Goal: Check status

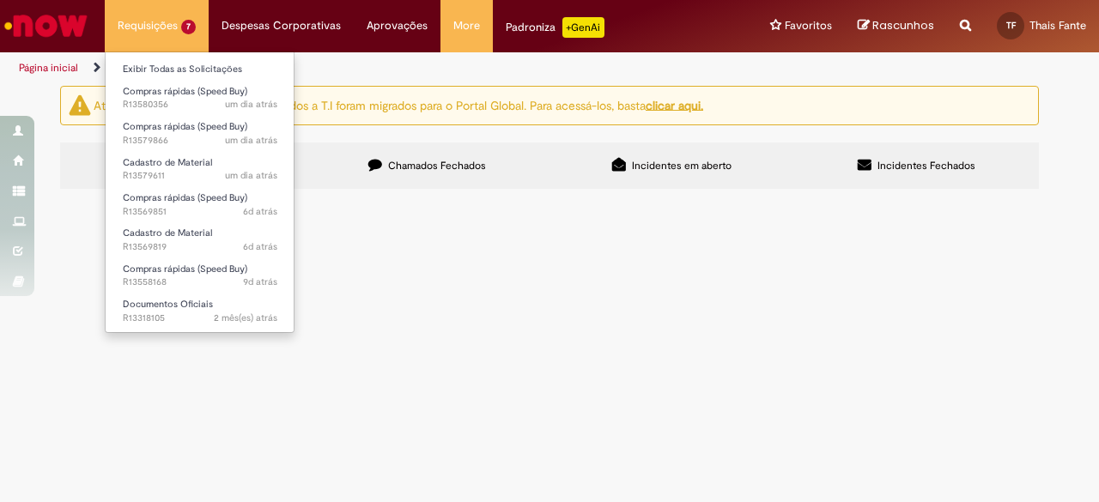
click at [155, 79] on li "Compras rápidas (Speed Buy) um dia atrás um dia atrás R13580356" at bounding box center [200, 96] width 189 height 35
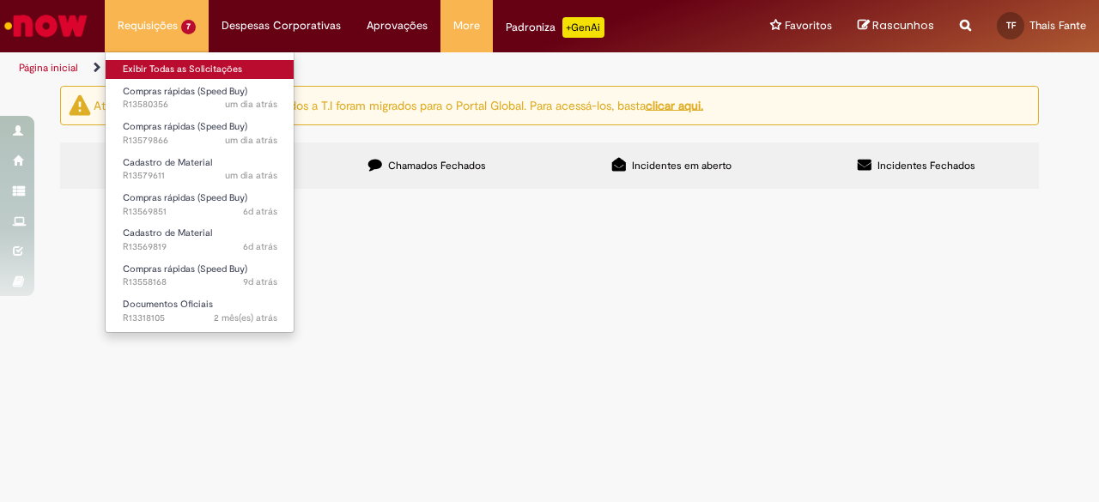
click at [155, 61] on link "Exibir Todas as Solicitações" at bounding box center [200, 69] width 189 height 19
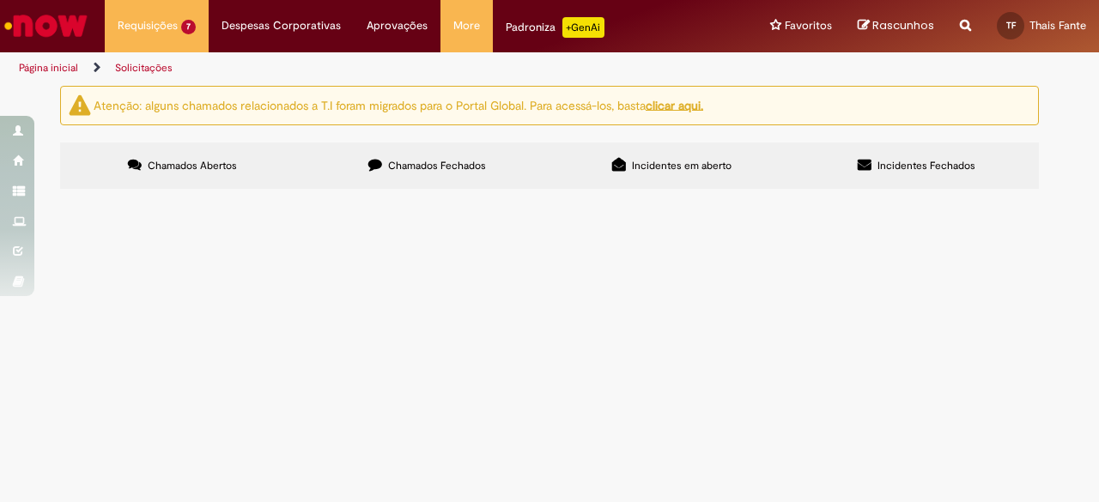
click at [261, 175] on label "Chamados Abertos" at bounding box center [182, 165] width 245 height 46
click at [0, 0] on span "Compras rápidas (Speed Buy)" at bounding box center [0, 0] width 0 height 0
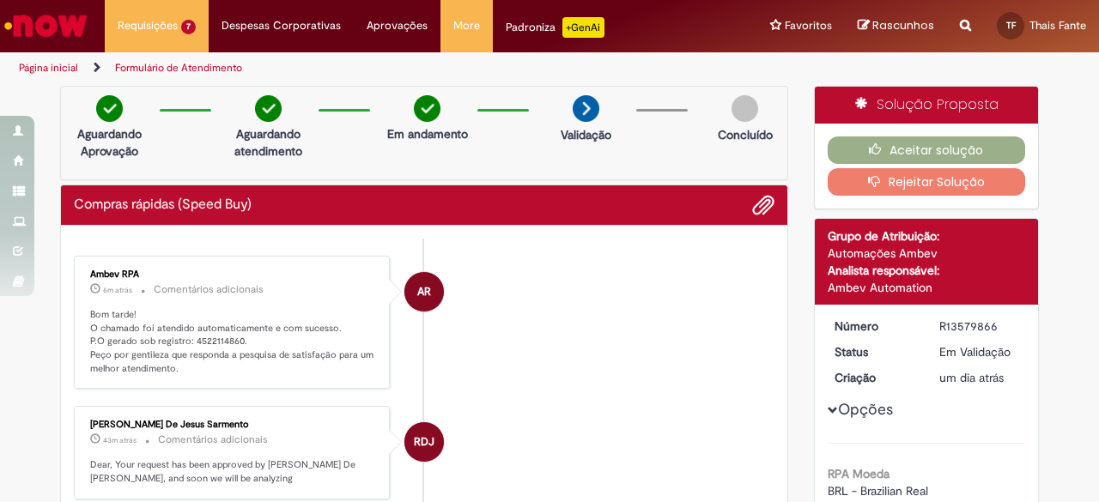
click at [221, 337] on p "Bom tarde! O chamado foi atendido automaticamente e com sucesso. P.O gerado sob…" at bounding box center [233, 342] width 286 height 68
copy p "4522114860"
click at [500, 380] on li "AR Ambev RPA 7m atrás 7 minutos atrás Comentários adicionais Bom tarde! O chama…" at bounding box center [424, 323] width 700 height 134
click at [228, 332] on p "Bom tarde! O chamado foi atendido automaticamente e com sucesso. P.O gerado sob…" at bounding box center [233, 342] width 286 height 68
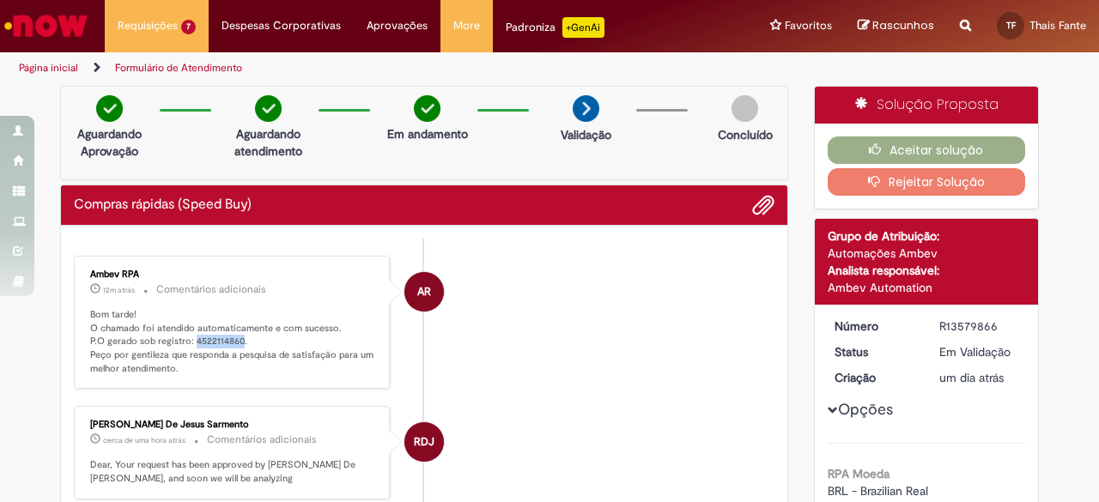
click at [228, 332] on p "Bom tarde! O chamado foi atendido automaticamente e com sucesso. P.O gerado sob…" at bounding box center [233, 342] width 286 height 68
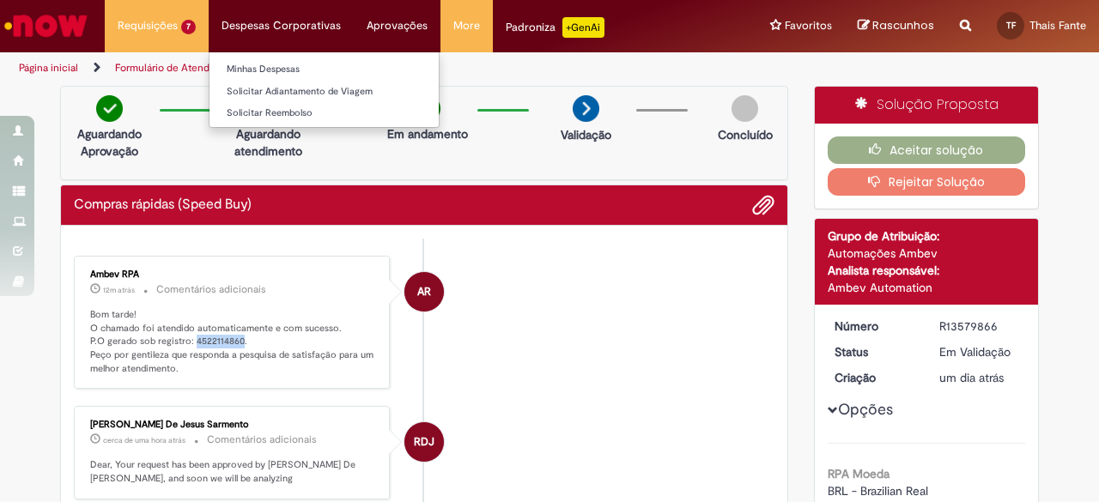
copy p "4522114860"
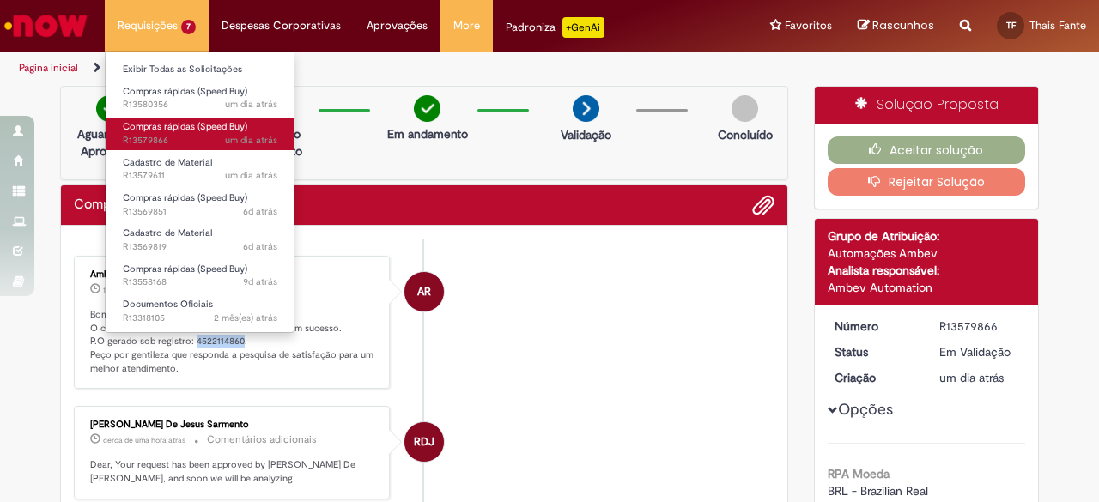
click at [149, 125] on span "Compras rápidas (Speed Buy)" at bounding box center [185, 126] width 124 height 13
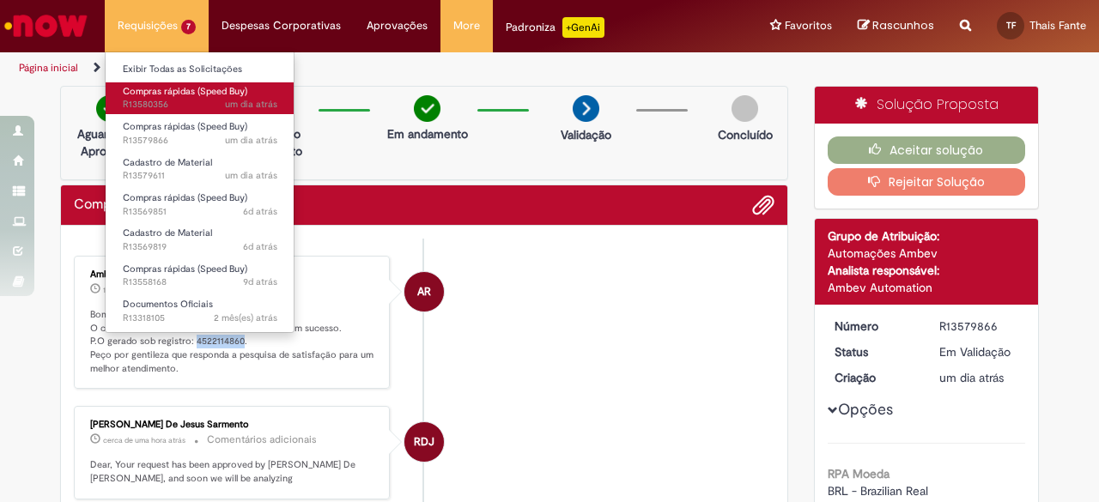
click at [152, 89] on span "Compras rápidas (Speed Buy)" at bounding box center [185, 91] width 124 height 13
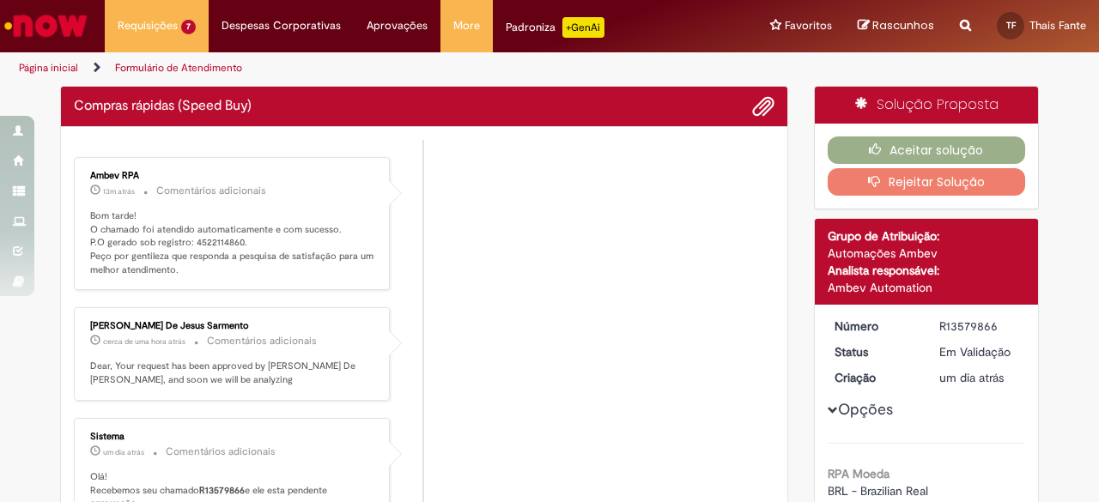
click at [624, 393] on li "[PERSON_NAME] De Jesus Sarmento cerca de uma hora atrás cerca de uma hora atrás…" at bounding box center [424, 354] width 700 height 94
click at [227, 240] on p "Bom tarde! O chamado foi atendido automaticamente e com sucesso. P.O gerado sob…" at bounding box center [233, 243] width 286 height 68
copy p "4522114861"
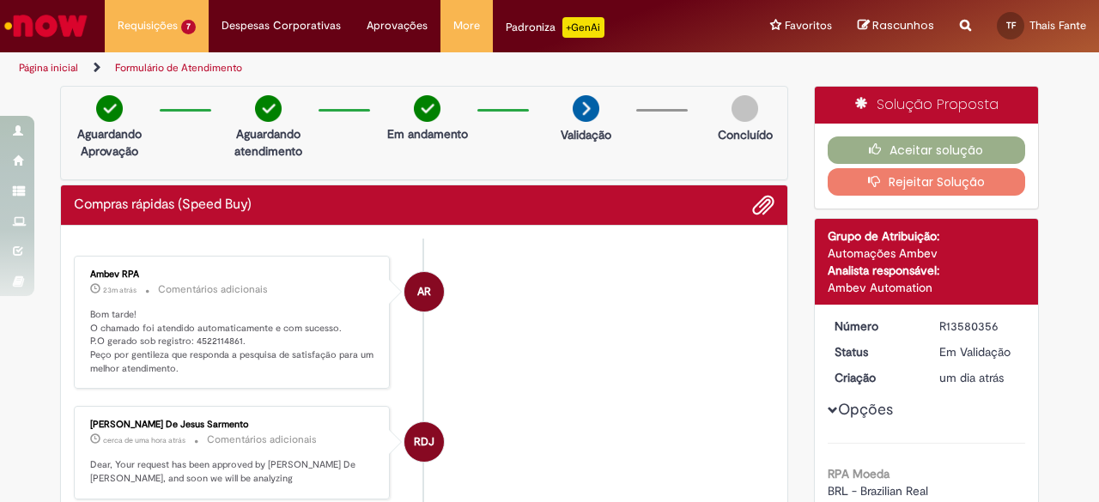
click at [666, 446] on li "RDJ [PERSON_NAME] De Jesus Sarmento cerca de uma hora atrás cerca de uma hora a…" at bounding box center [424, 453] width 700 height 94
drag, startPoint x: 531, startPoint y: 321, endPoint x: 551, endPoint y: 16, distance: 305.4
click at [531, 321] on li "AR Ambev RPA 25m atrás 25 minutos atrás Comentários adicionais Bom tarde! O cha…" at bounding box center [424, 323] width 700 height 134
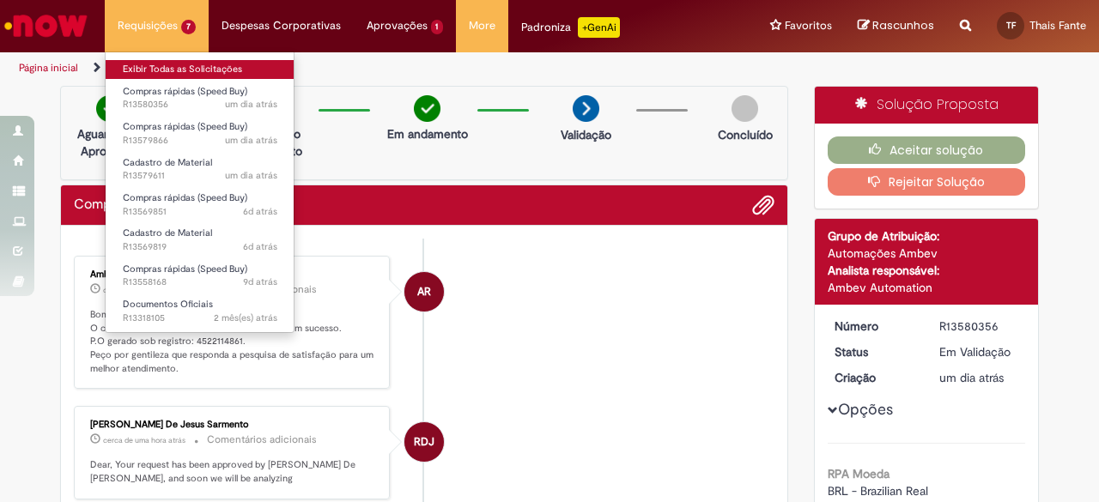
click at [125, 64] on link "Exibir Todas as Solicitações" at bounding box center [200, 69] width 189 height 19
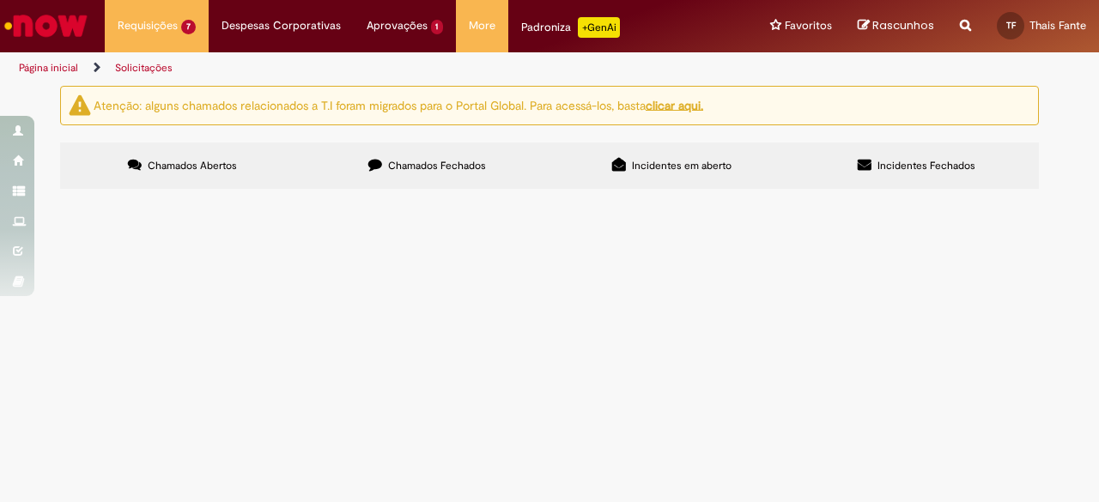
scroll to position [82, 0]
click at [0, 0] on span "Compras rápidas (Speed Buy)" at bounding box center [0, 0] width 0 height 0
click at [0, 0] on span "R13569851" at bounding box center [0, 0] width 0 height 0
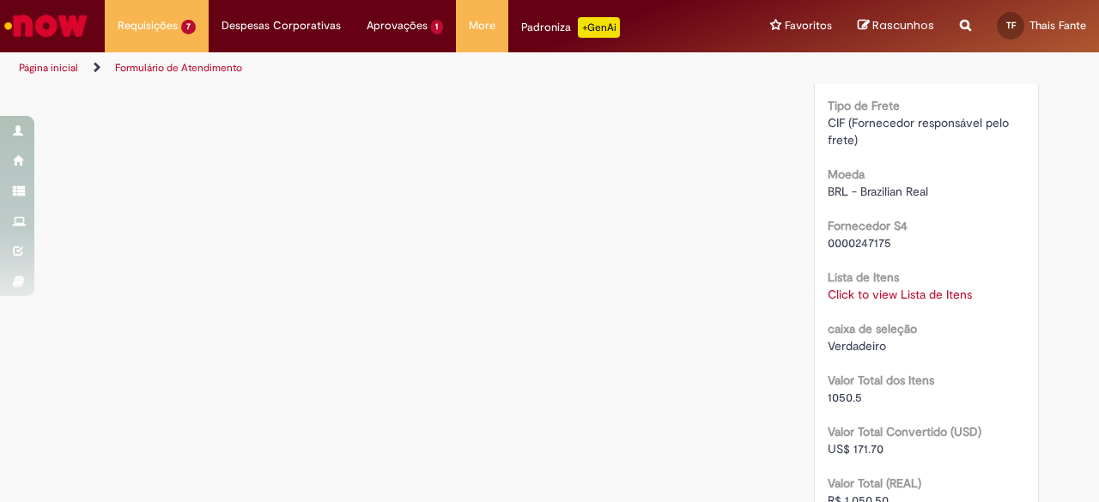
scroll to position [1643, 0]
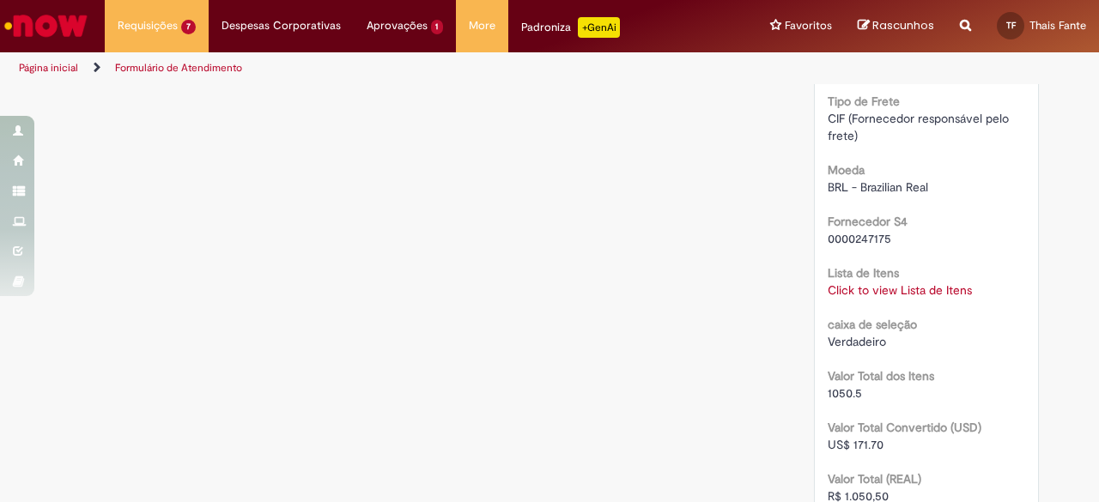
click at [929, 282] on link "Click to view Lista de Itens" at bounding box center [900, 289] width 144 height 15
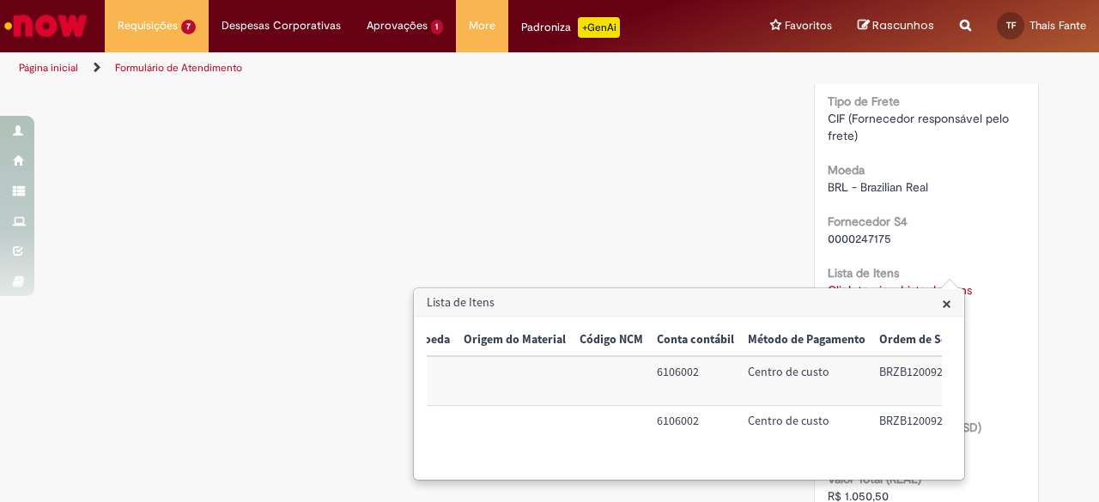
scroll to position [0, 697]
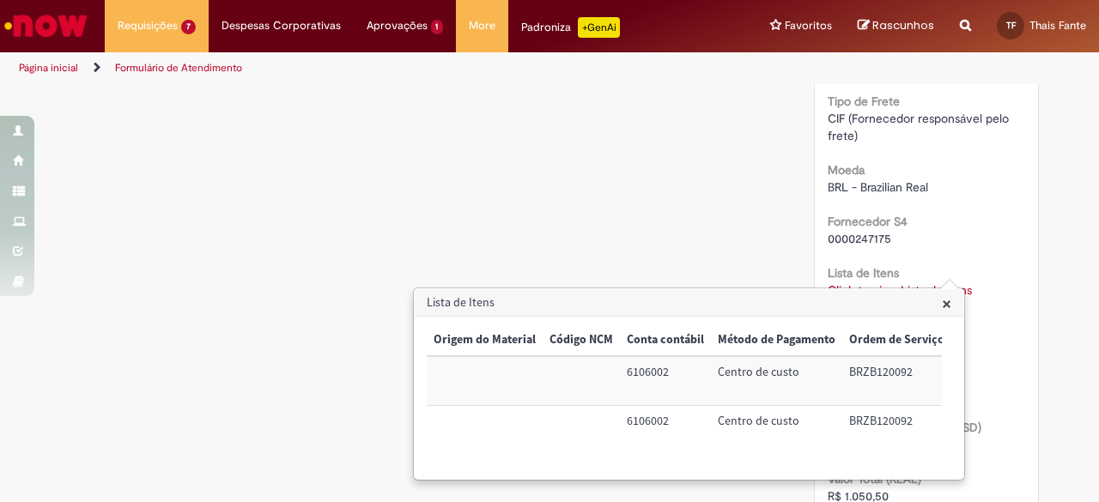
click at [938, 306] on h3 "Lista de Itens" at bounding box center [689, 302] width 549 height 27
click at [944, 305] on span "×" at bounding box center [946, 303] width 9 height 23
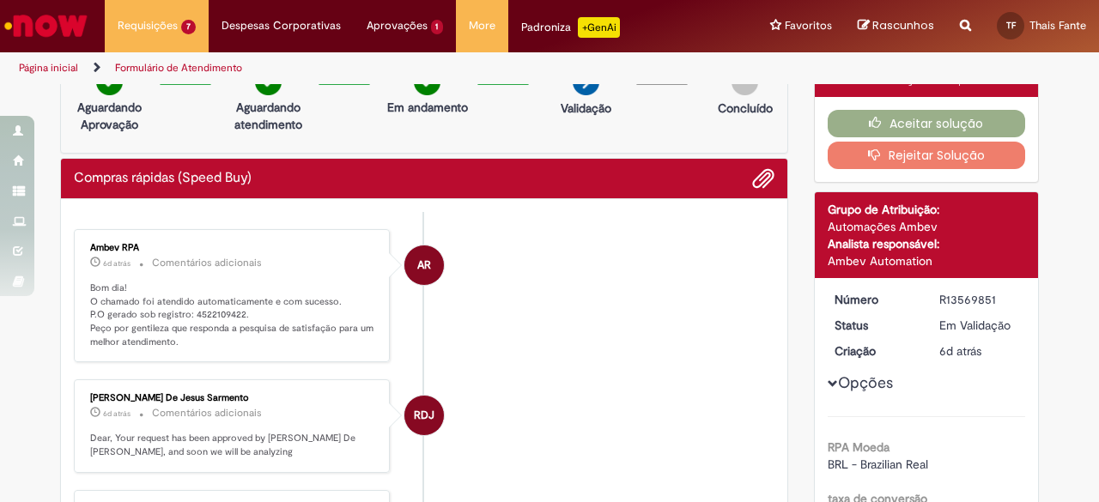
scroll to position [0, 0]
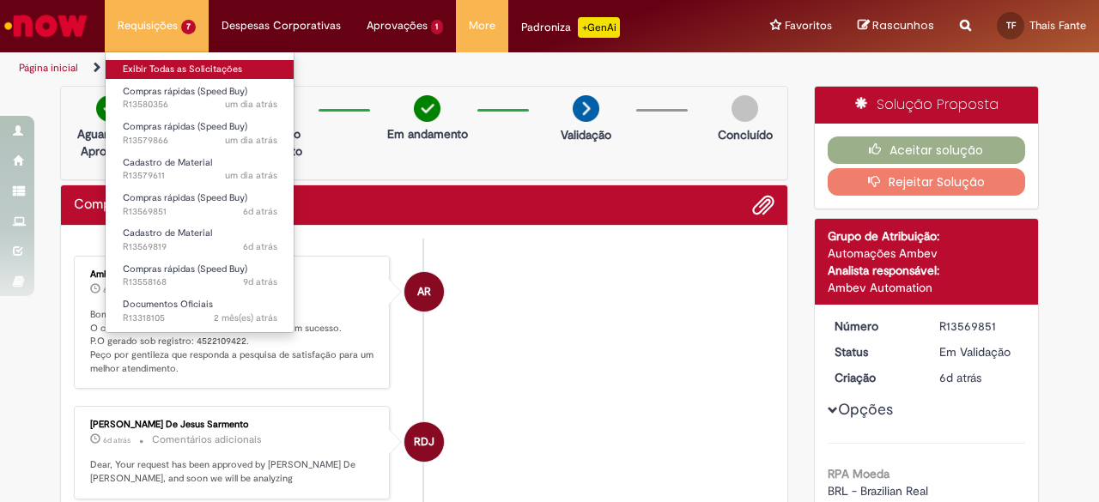
click at [161, 71] on link "Exibir Todas as Solicitações" at bounding box center [200, 69] width 189 height 19
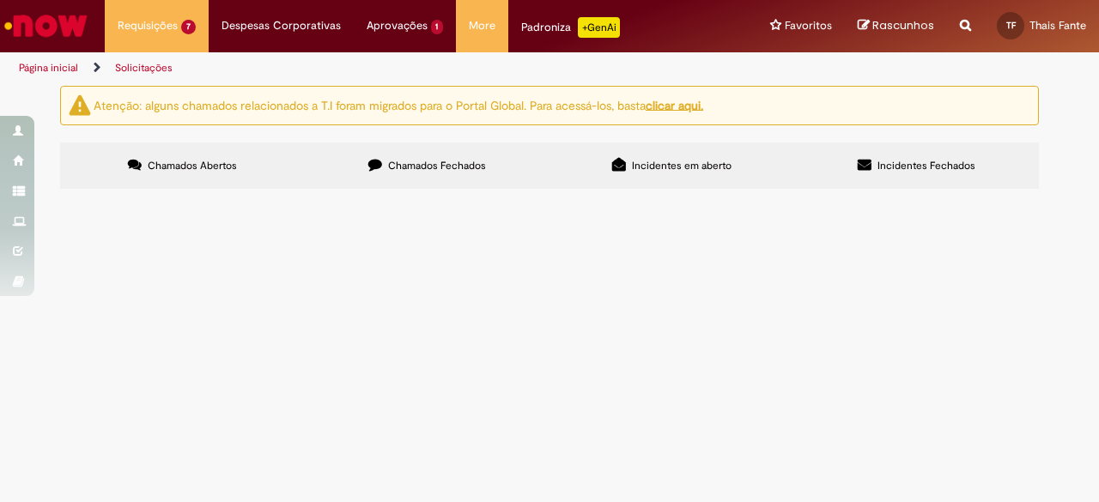
click at [400, 164] on span "Chamados Fechados" at bounding box center [437, 166] width 98 height 14
click at [0, 0] on span "SERVIÇO DE POSTAGEM 1 PARTE SETEMBRO" at bounding box center [0, 0] width 0 height 0
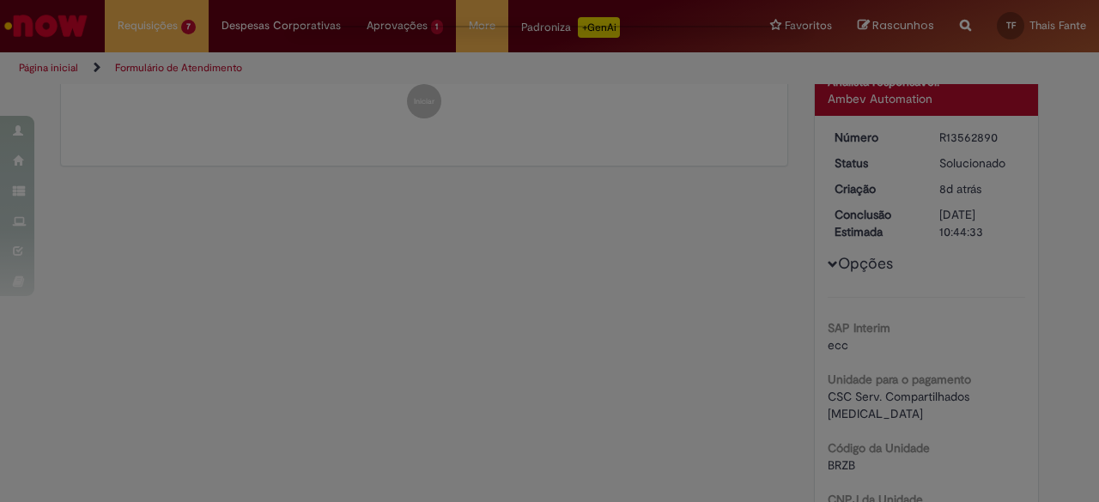
click at [108, 138] on div "Feedback" at bounding box center [549, 251] width 1099 height 502
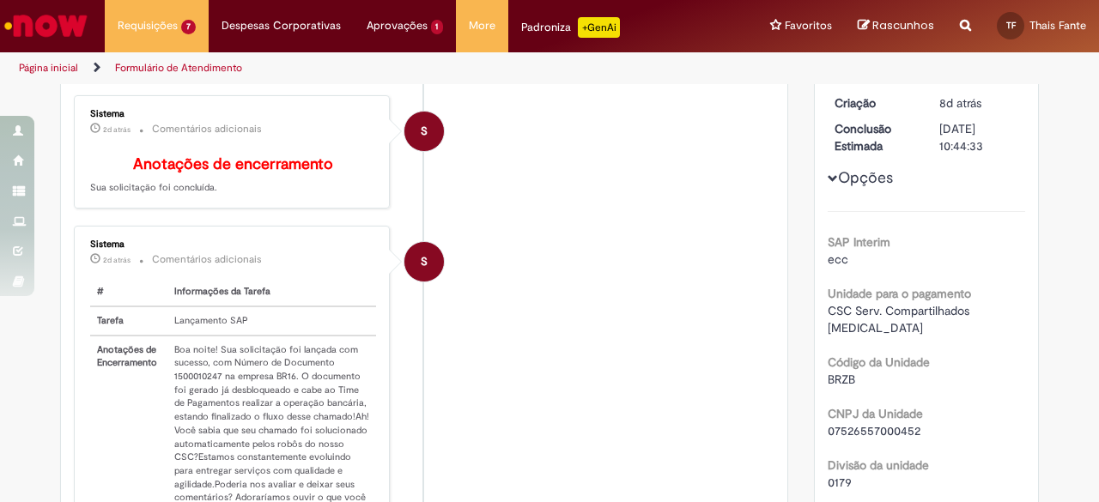
scroll to position [441, 0]
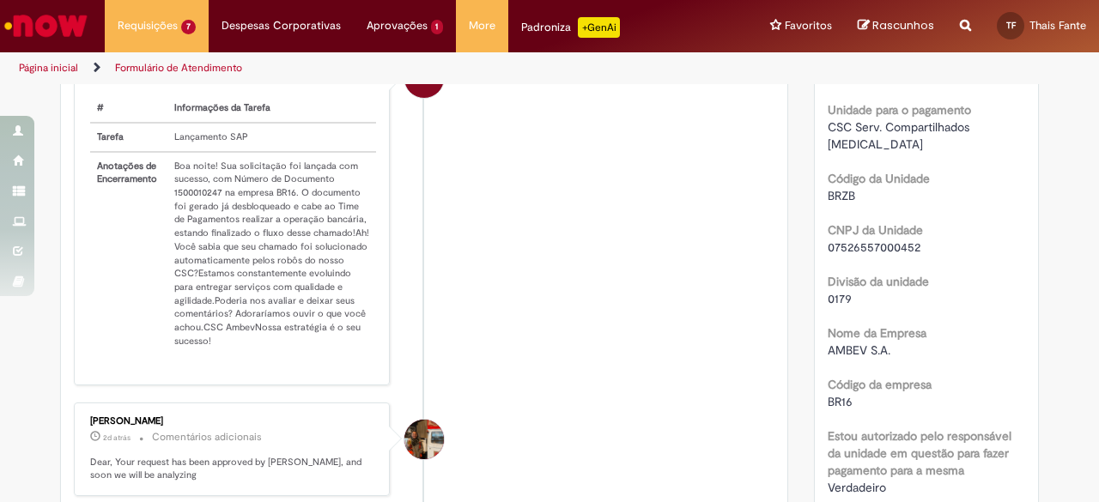
click at [198, 198] on td "Boa noite! Sua solicitação foi lançada com sucesso, com Número de Documento 150…" at bounding box center [271, 253] width 209 height 203
copy td "1500010247"
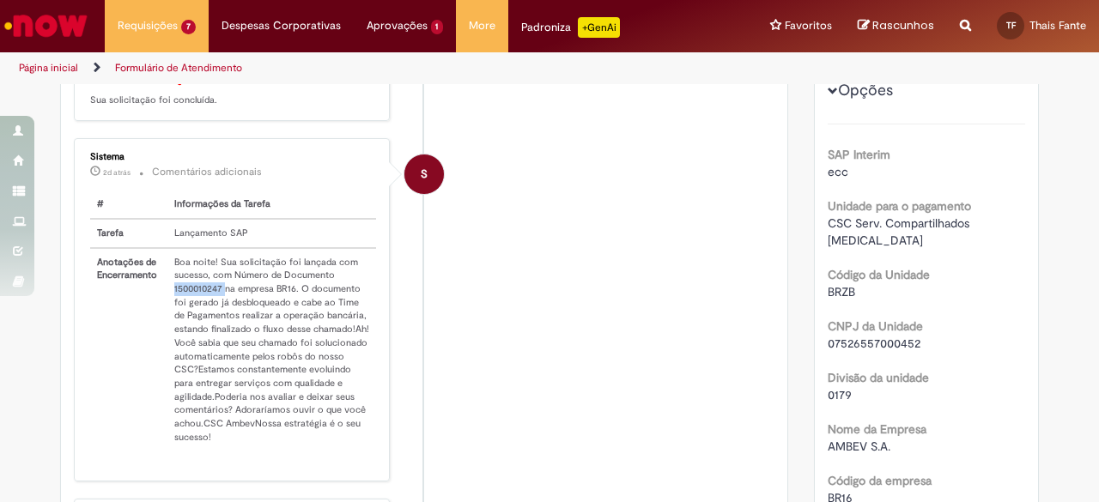
scroll to position [270, 0]
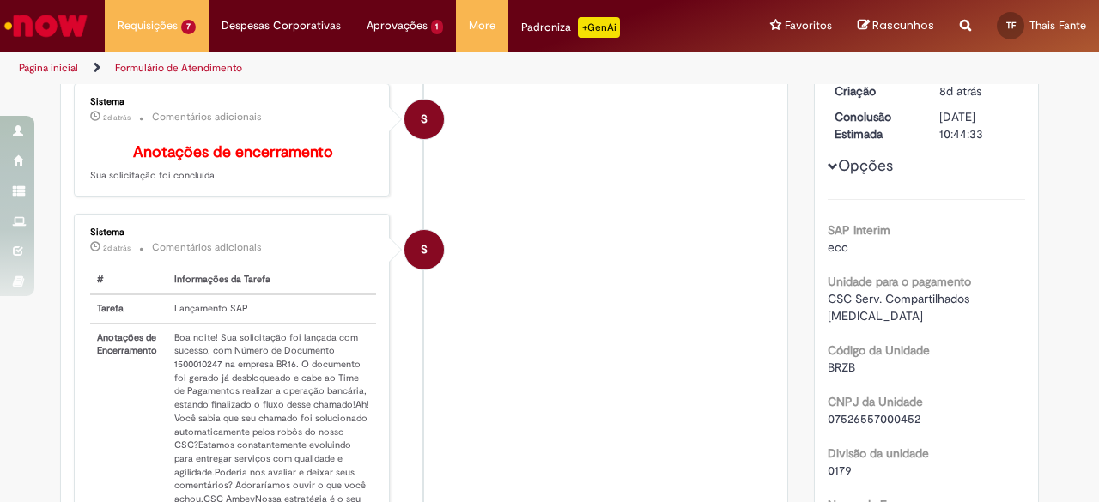
click at [578, 288] on li "S Sistema 2d atrás 2 dias atrás Comentários adicionais # Informações da Tarefa …" at bounding box center [424, 385] width 700 height 343
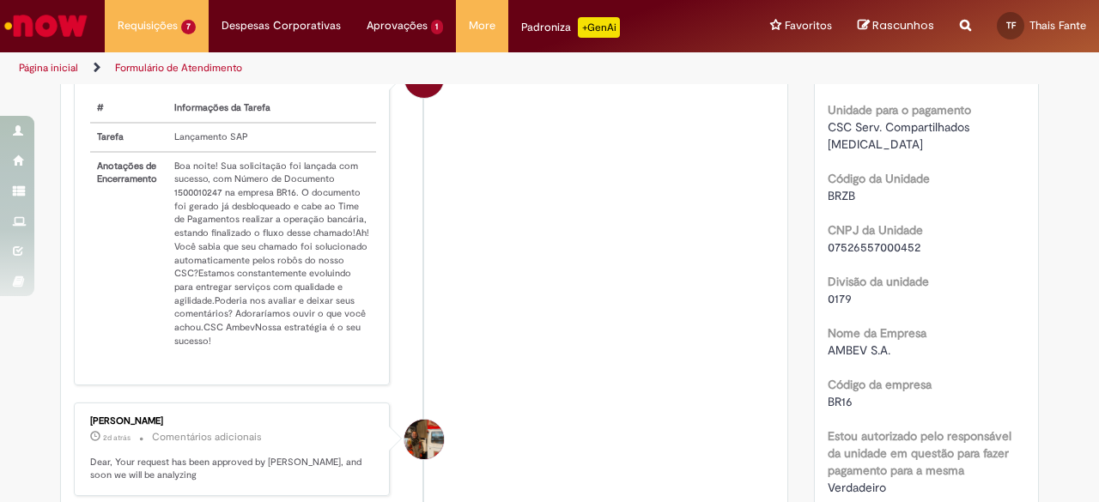
scroll to position [355, 0]
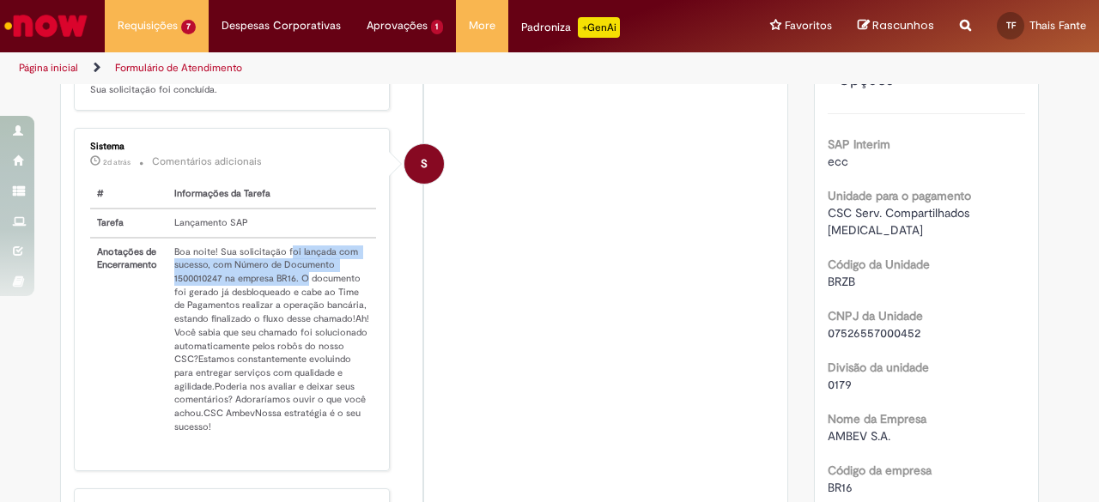
drag, startPoint x: 279, startPoint y: 254, endPoint x: 297, endPoint y: 292, distance: 41.9
click at [297, 292] on td "Boa noite! Sua solicitação foi lançada com sucesso, com Número de Documento 150…" at bounding box center [271, 339] width 209 height 203
click at [308, 391] on td "Boa noite! Sua solicitação foi lançada com sucesso, com Número de Documento 150…" at bounding box center [271, 339] width 209 height 203
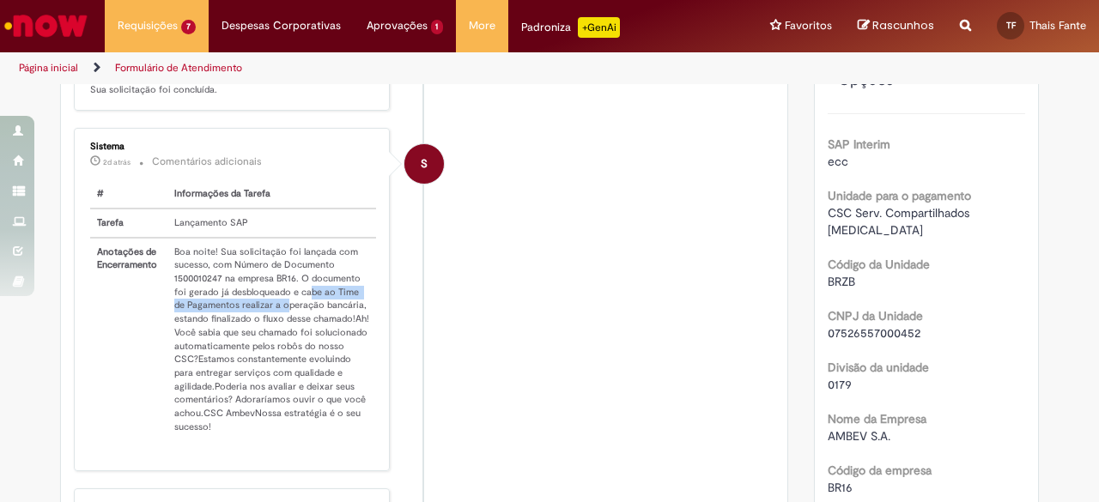
drag, startPoint x: 264, startPoint y: 308, endPoint x: 302, endPoint y: 304, distance: 38.0
click at [302, 304] on td "Boa noite! Sua solicitação foi lançada com sucesso, com Número de Documento 150…" at bounding box center [271, 339] width 209 height 203
click at [295, 337] on td "Boa noite! Sua solicitação foi lançada com sucesso, com Número de Documento 150…" at bounding box center [271, 339] width 209 height 203
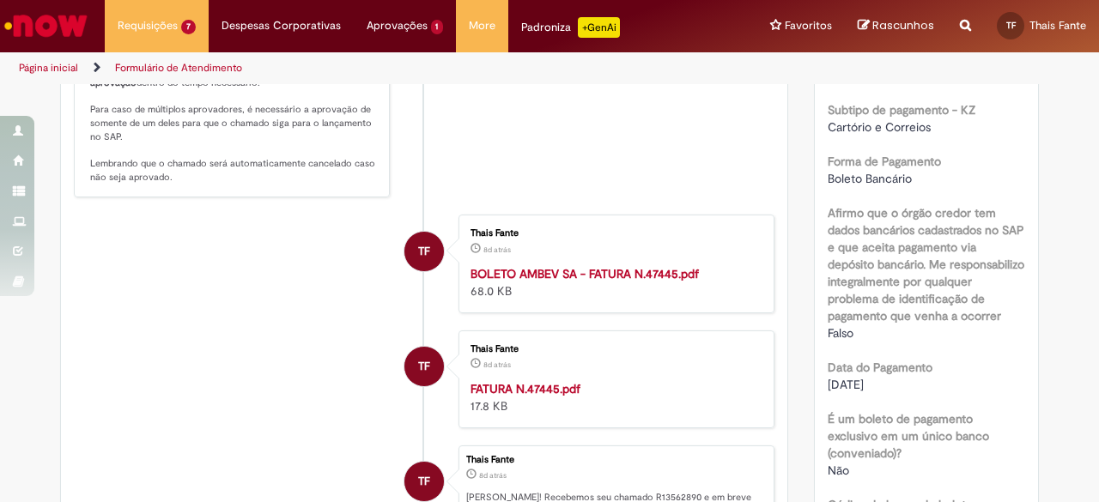
scroll to position [1557, 0]
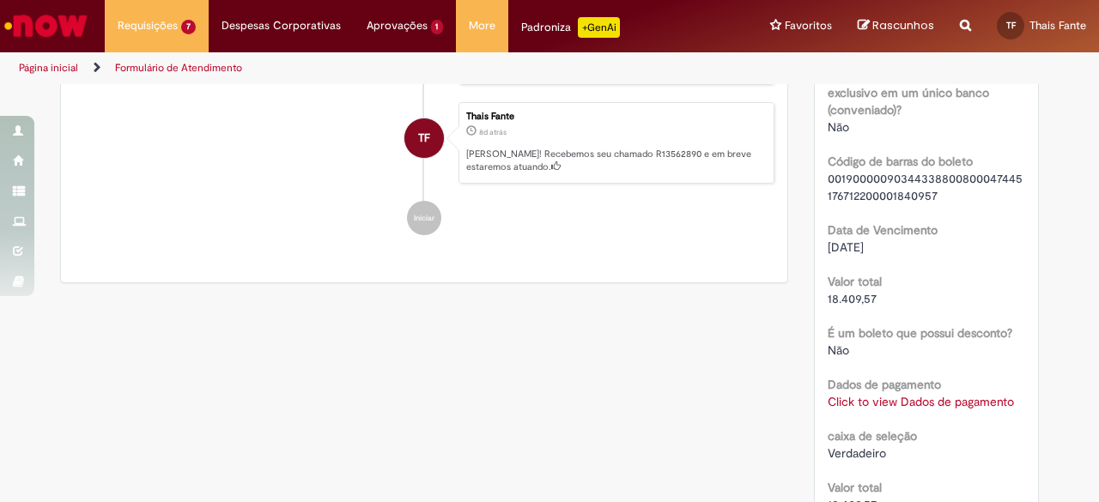
click at [896, 394] on link "Click to view Dados de pagamento" at bounding box center [921, 401] width 186 height 15
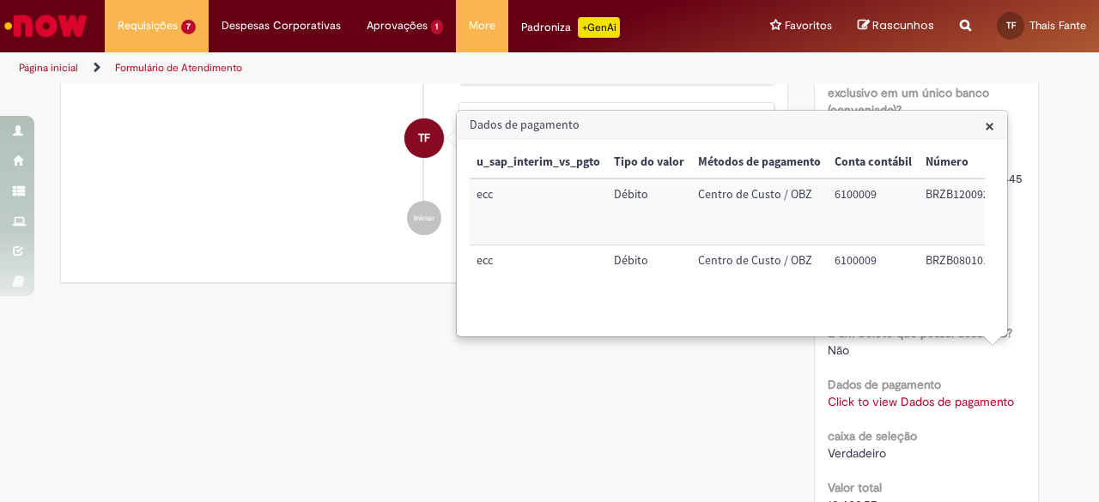
drag, startPoint x: 755, startPoint y: 343, endPoint x: 975, endPoint y: 340, distance: 219.8
click at [975, 336] on div "× u_sap_interim_vs_pgto Tipo do valor Métodos de pagamento Conta contábil Númer…" at bounding box center [732, 237] width 549 height 197
click at [791, 324] on div "u_sap_interim_vs_pgto Tipo do valor Métodos de pagamento Conta contábil Número …" at bounding box center [727, 237] width 515 height 181
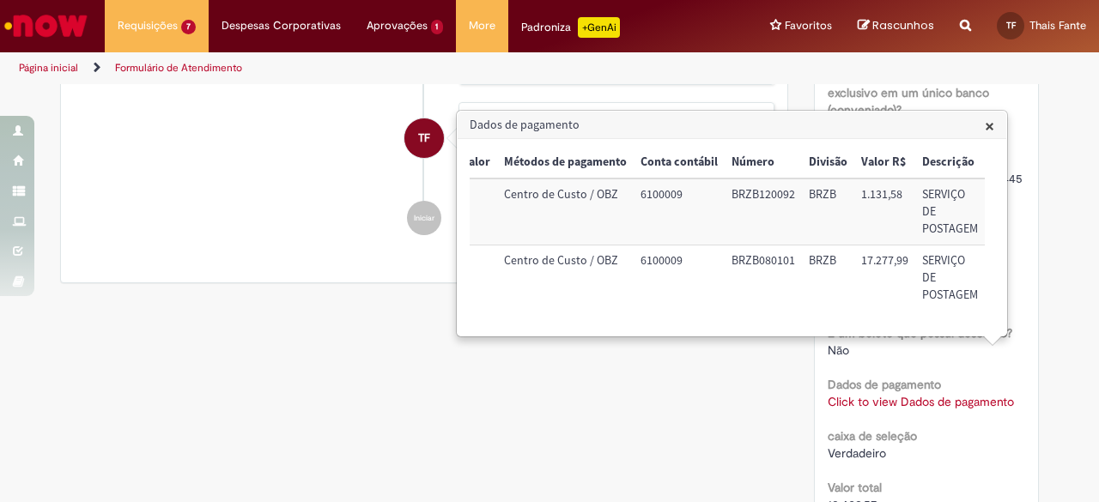
click at [992, 127] on span "×" at bounding box center [989, 125] width 9 height 23
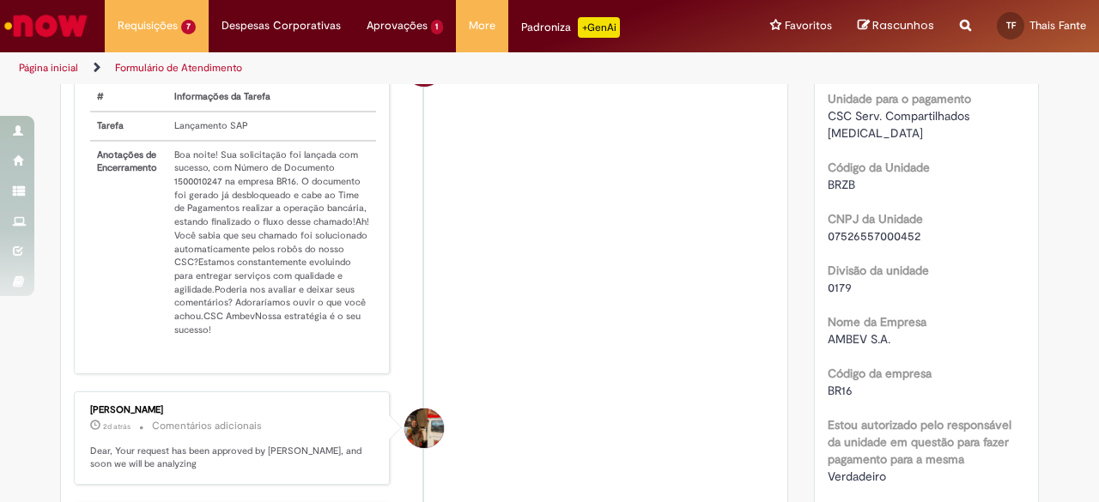
scroll to position [470, 0]
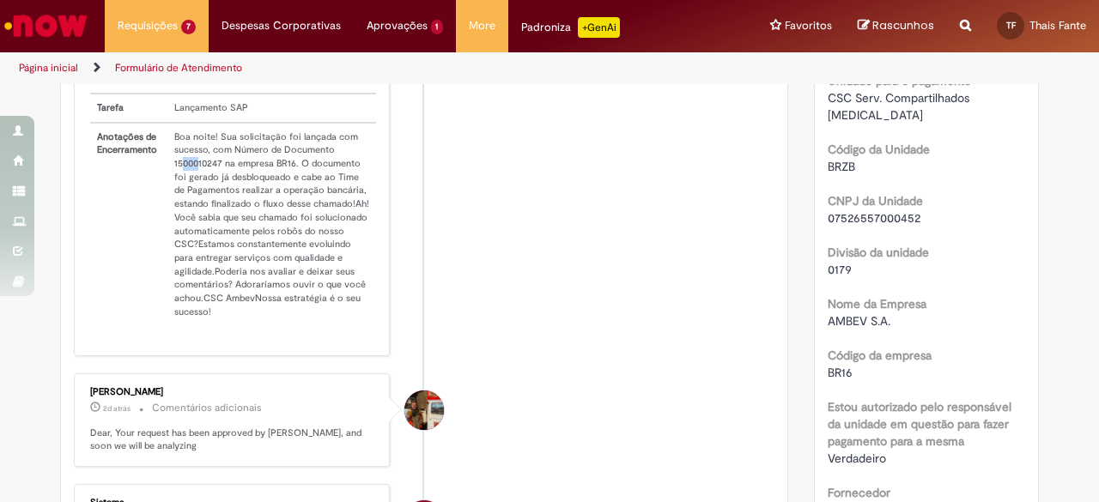
drag, startPoint x: 191, startPoint y: 165, endPoint x: 173, endPoint y: 174, distance: 20.4
click at [173, 174] on td "Boa noite! Sua solicitação foi lançada com sucesso, com Número de Documento 150…" at bounding box center [271, 224] width 209 height 203
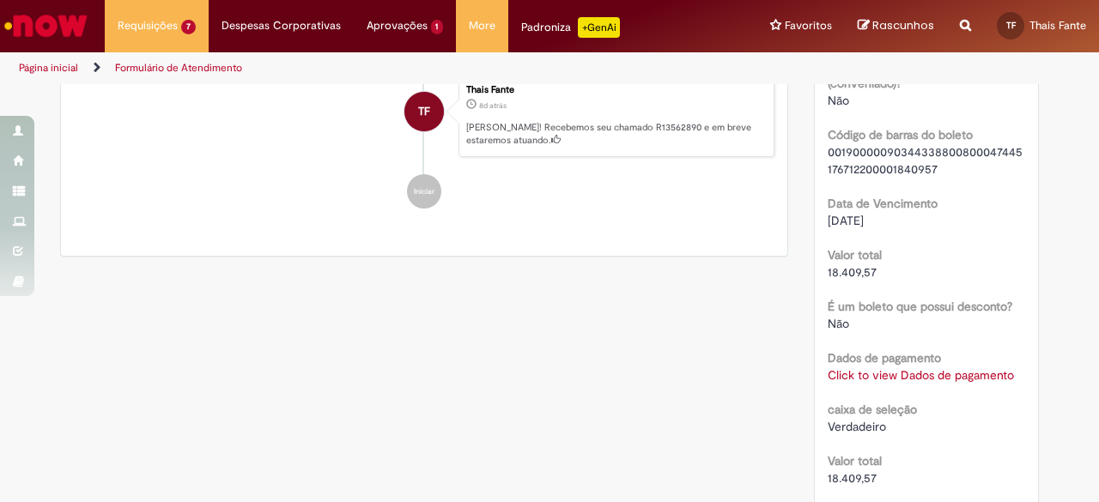
scroll to position [1715, 0]
